Goal: Check status: Check status

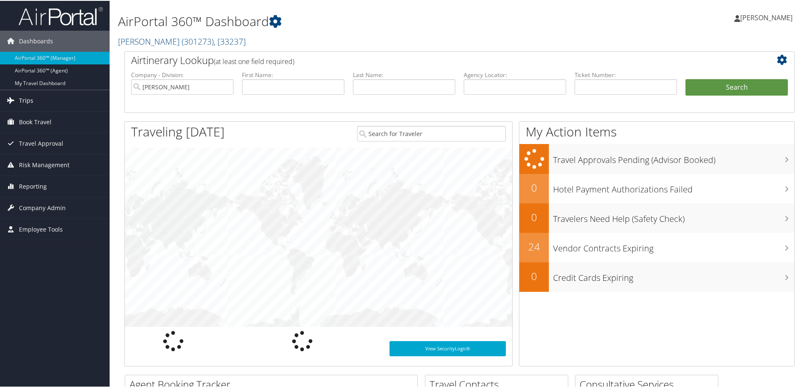
click at [48, 101] on link "Trips" at bounding box center [55, 99] width 110 height 21
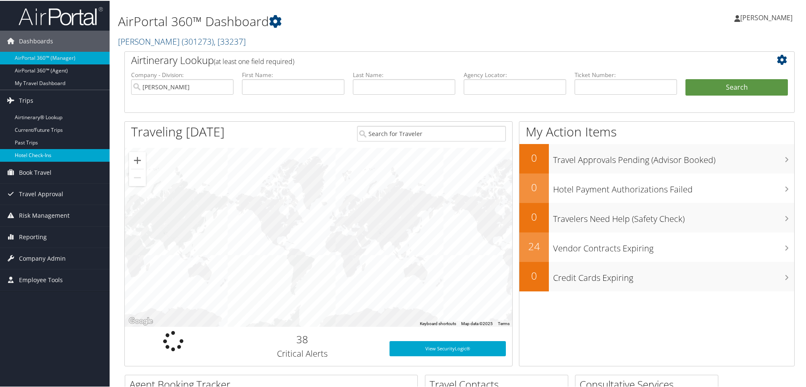
click at [68, 154] on link "Hotel Check-ins" at bounding box center [55, 154] width 110 height 13
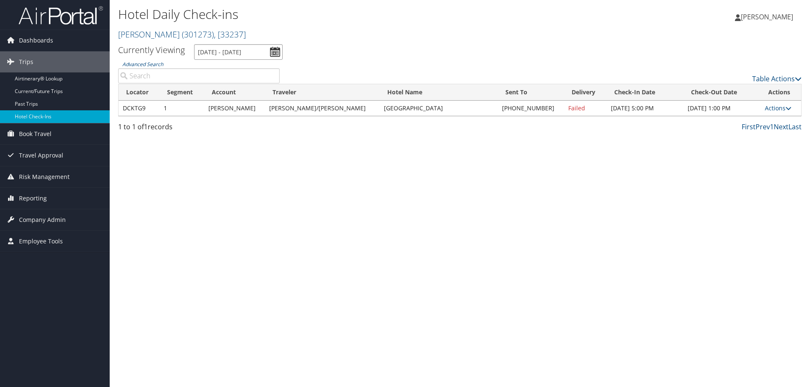
click at [240, 50] on input "9/12/2025 - 9/12/2025" at bounding box center [238, 52] width 89 height 16
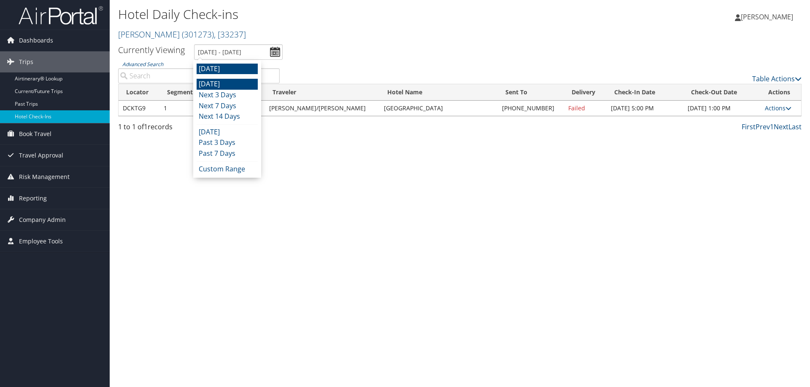
click at [236, 87] on li "Today" at bounding box center [226, 84] width 61 height 11
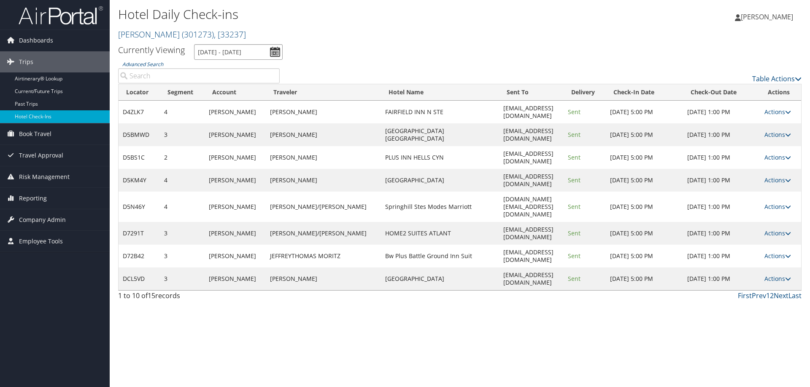
click at [225, 57] on input "9/11/2025 - 9/11/2025" at bounding box center [238, 52] width 89 height 16
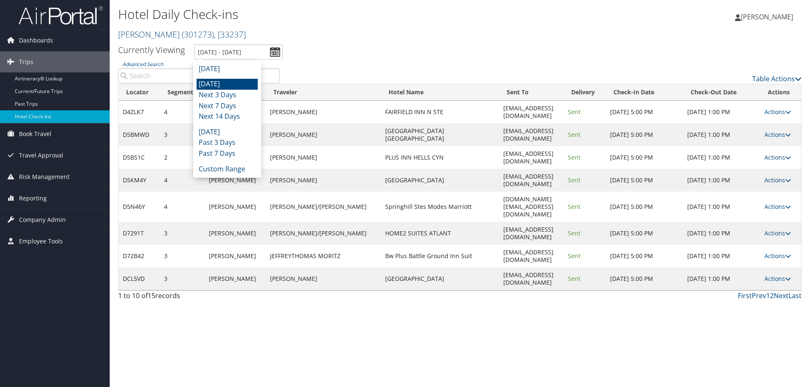
click at [226, 83] on li "Today" at bounding box center [226, 84] width 61 height 11
type input "9/11/2025 - 9/11/2025"
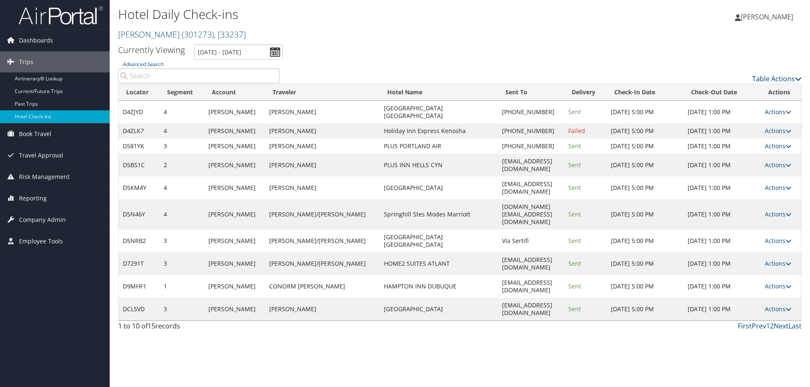
click at [794, 81] on icon at bounding box center [797, 78] width 7 height 7
click at [778, 120] on link "Page Length" at bounding box center [741, 120] width 111 height 14
click at [758, 113] on link "25" at bounding box center [741, 107] width 111 height 14
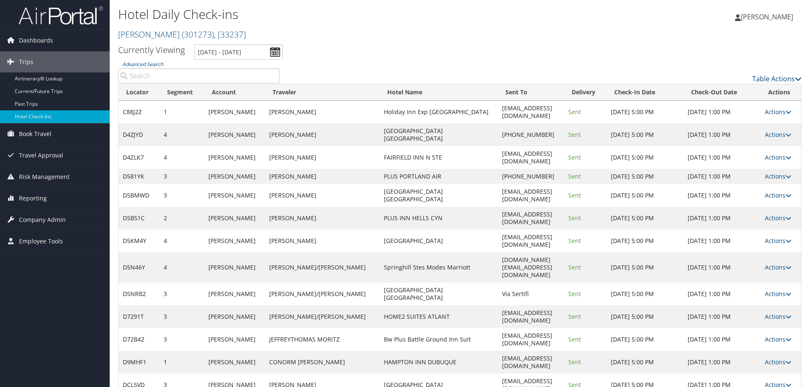
click at [560, 63] on div "Table Actions" at bounding box center [547, 72] width 522 height 24
click at [56, 202] on link "Reporting" at bounding box center [55, 198] width 110 height 21
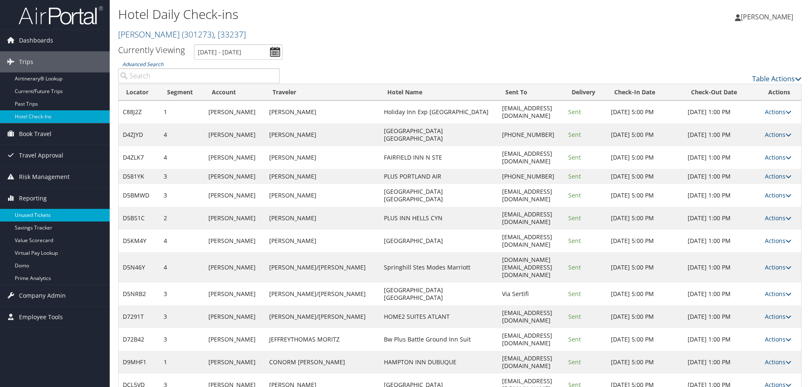
click at [61, 212] on link "Unused Tickets" at bounding box center [55, 215] width 110 height 13
